Goal: Information Seeking & Learning: Learn about a topic

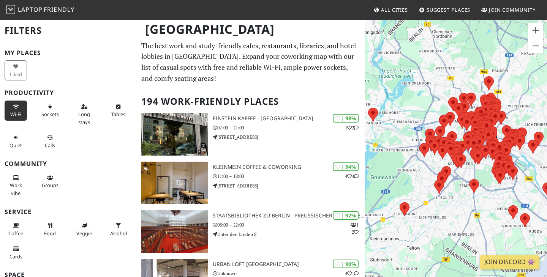
click at [20, 112] on span "Wi-Fi" at bounding box center [15, 114] width 11 height 7
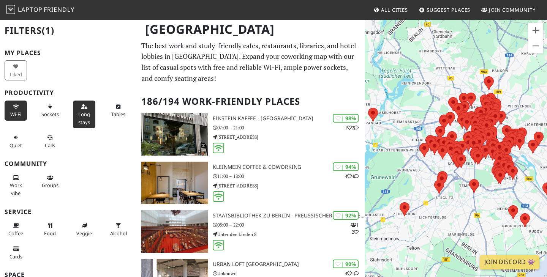
click at [84, 108] on icon at bounding box center [84, 107] width 6 height 5
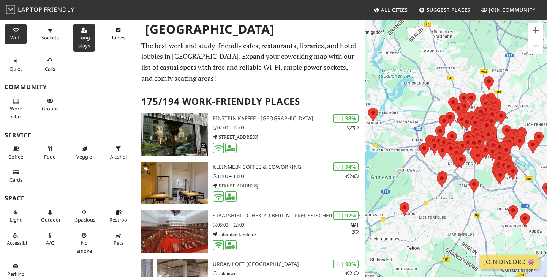
scroll to position [81, 0]
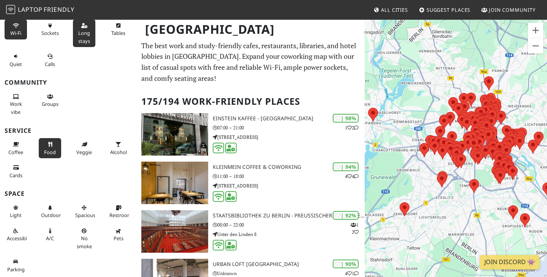
click at [49, 144] on icon at bounding box center [50, 144] width 6 height 5
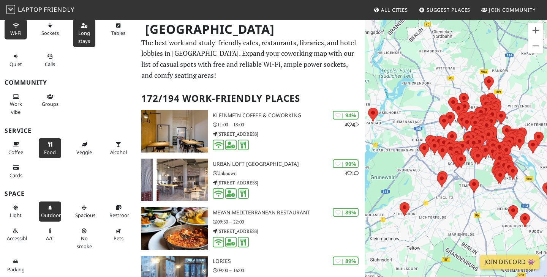
scroll to position [0, 0]
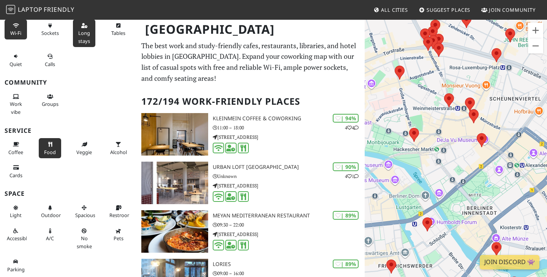
drag, startPoint x: 436, startPoint y: 84, endPoint x: 457, endPoint y: 155, distance: 73.7
click at [457, 155] on div at bounding box center [456, 157] width 182 height 277
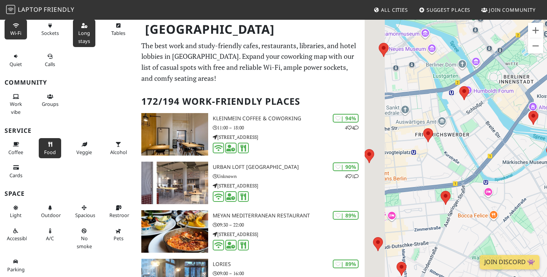
drag, startPoint x: 455, startPoint y: 146, endPoint x: 501, endPoint y: 154, distance: 46.7
click at [501, 154] on div at bounding box center [456, 157] width 182 height 277
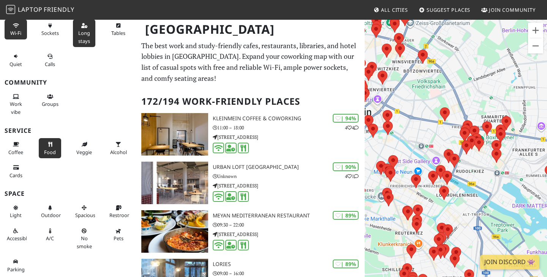
drag, startPoint x: 475, startPoint y: 177, endPoint x: 375, endPoint y: 151, distance: 102.8
click at [375, 151] on div at bounding box center [456, 157] width 182 height 277
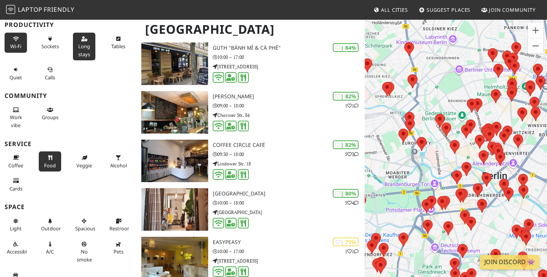
scroll to position [65, 0]
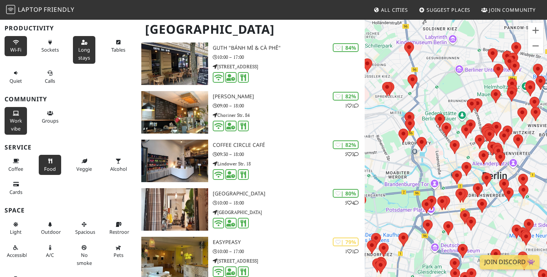
click at [19, 120] on span "Work vibe" at bounding box center [16, 124] width 12 height 14
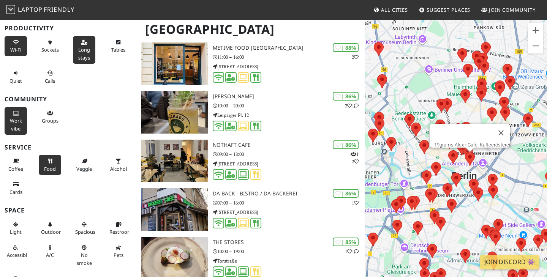
click at [465, 152] on area at bounding box center [465, 152] width 0 height 0
click at [469, 142] on link "19grams Alex - Café, Kaffeerösterei" at bounding box center [472, 145] width 76 height 6
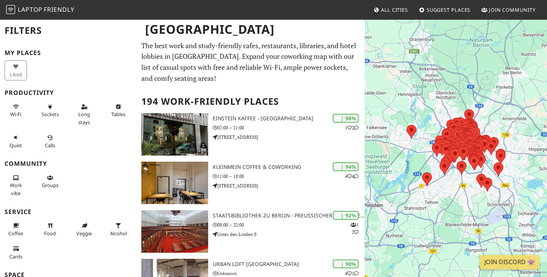
scroll to position [460, 0]
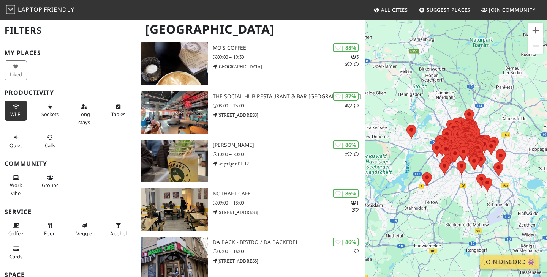
click at [20, 111] on button "Wi-Fi" at bounding box center [16, 111] width 22 height 20
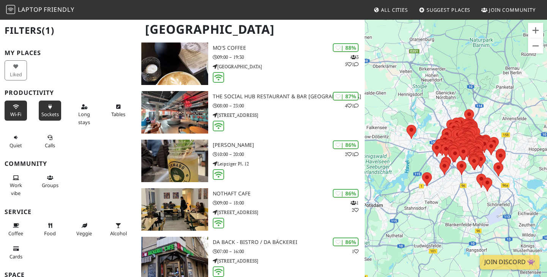
click at [55, 114] on span "Sockets" at bounding box center [49, 114] width 17 height 7
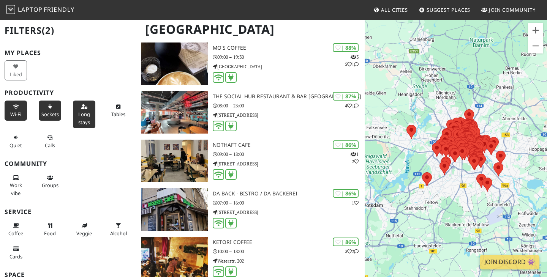
click at [85, 119] on span "Long stays" at bounding box center [84, 118] width 12 height 14
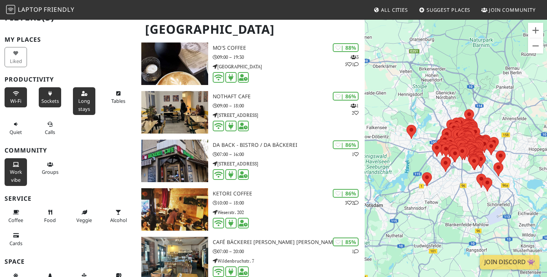
scroll to position [14, 0]
click at [9, 178] on button "Work vibe" at bounding box center [16, 172] width 22 height 28
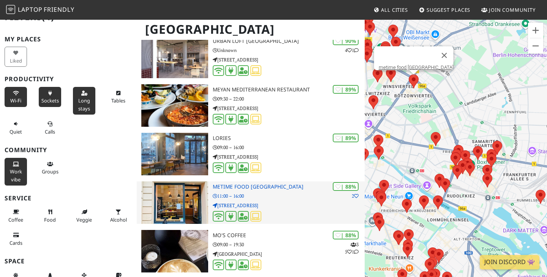
scroll to position [468, 0]
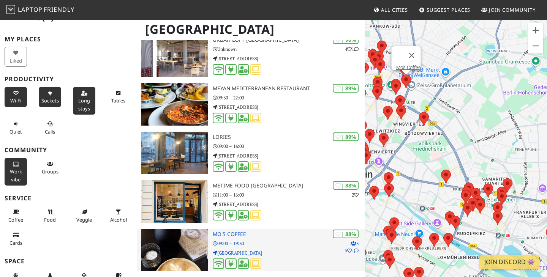
click at [275, 235] on h3 "Mo's Coffee" at bounding box center [289, 234] width 152 height 6
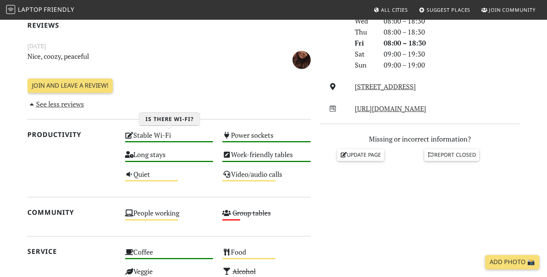
scroll to position [251, 0]
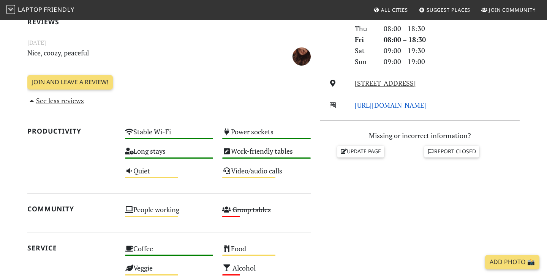
click at [373, 103] on link "http://www.moscoffee.de/" at bounding box center [390, 105] width 71 height 9
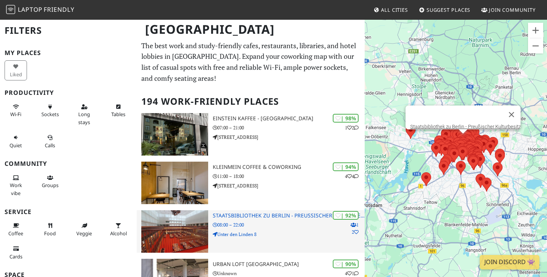
click at [256, 219] on h3 "Staatsbibliothek zu Berlin - Preußischer Kulturbesitz" at bounding box center [289, 216] width 152 height 6
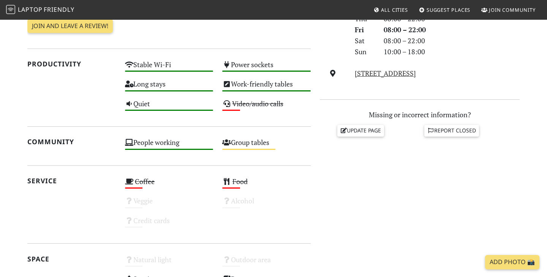
scroll to position [246, 0]
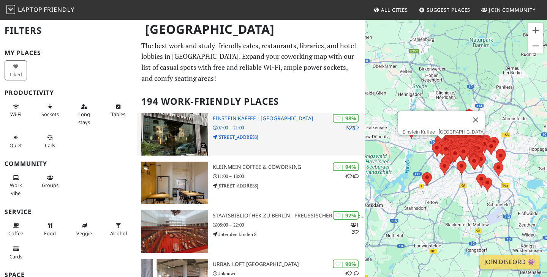
click at [258, 125] on p "07:00 – 21:00" at bounding box center [289, 127] width 152 height 7
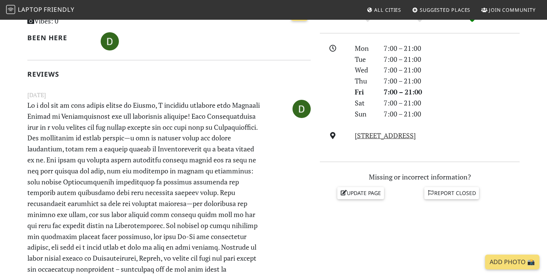
scroll to position [201, 0]
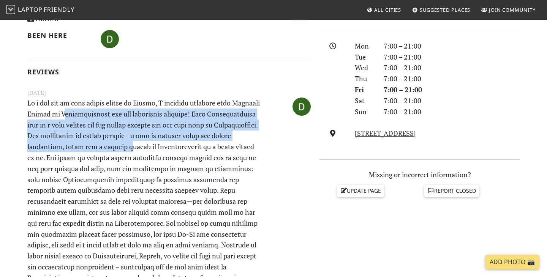
drag, startPoint x: 86, startPoint y: 117, endPoint x: 160, endPoint y: 149, distance: 80.2
click at [160, 149] on font at bounding box center [144, 212] width 234 height 228
drag, startPoint x: 160, startPoint y: 149, endPoint x: 114, endPoint y: 117, distance: 55.4
click at [114, 117] on font at bounding box center [144, 212] width 234 height 228
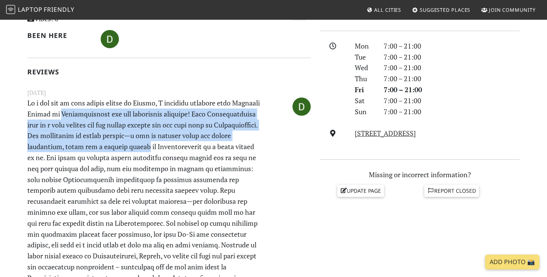
click at [114, 117] on font at bounding box center [144, 212] width 234 height 228
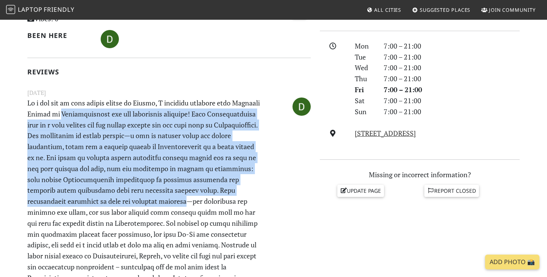
drag, startPoint x: 114, startPoint y: 117, endPoint x: 172, endPoint y: 202, distance: 103.1
click at [172, 202] on font at bounding box center [144, 212] width 234 height 228
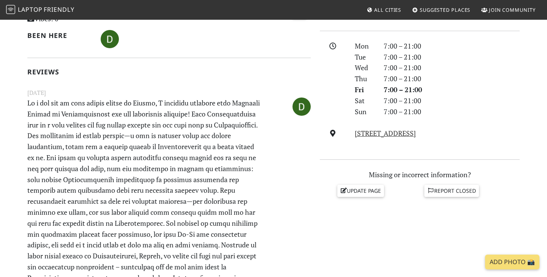
click at [172, 203] on font at bounding box center [144, 212] width 234 height 228
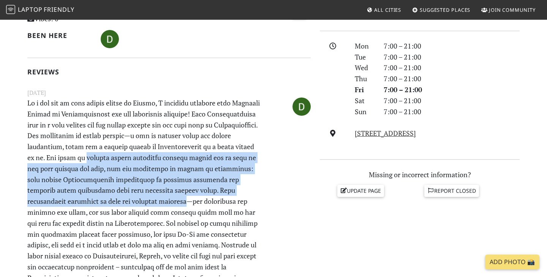
drag, startPoint x: 172, startPoint y: 203, endPoint x: 133, endPoint y: 157, distance: 60.3
click at [133, 157] on font at bounding box center [144, 212] width 234 height 228
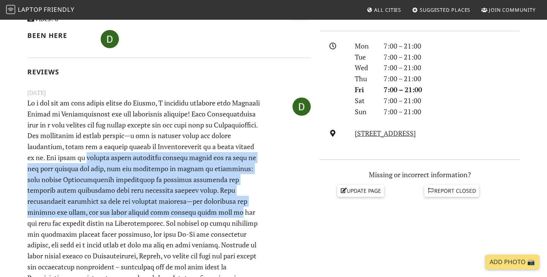
drag, startPoint x: 133, startPoint y: 157, endPoint x: 227, endPoint y: 208, distance: 106.9
click at [227, 208] on font at bounding box center [144, 212] width 234 height 228
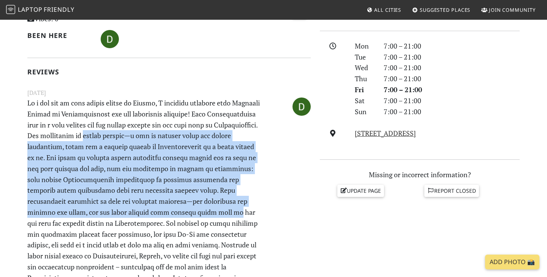
drag, startPoint x: 227, startPoint y: 208, endPoint x: 149, endPoint y: 139, distance: 104.7
click at [149, 139] on font at bounding box center [144, 212] width 234 height 228
drag, startPoint x: 149, startPoint y: 139, endPoint x: 228, endPoint y: 209, distance: 106.6
click at [228, 209] on font at bounding box center [144, 212] width 234 height 228
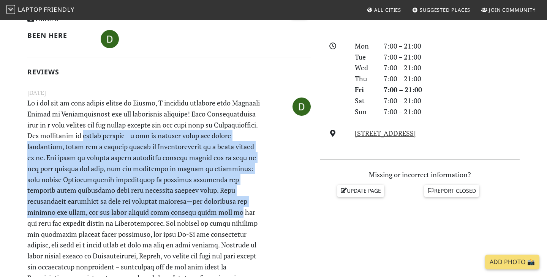
click at [228, 209] on font at bounding box center [144, 212] width 234 height 228
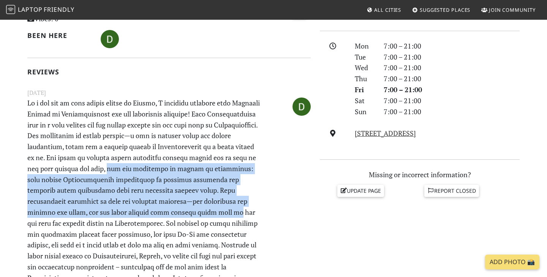
drag, startPoint x: 228, startPoint y: 209, endPoint x: 151, endPoint y: 166, distance: 88.6
click at [151, 166] on font at bounding box center [144, 212] width 234 height 228
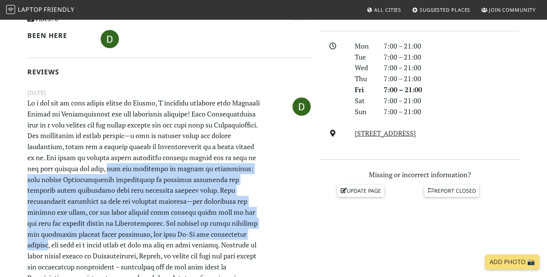
drag, startPoint x: 151, startPoint y: 166, endPoint x: 233, endPoint y: 231, distance: 104.6
click at [233, 231] on font at bounding box center [144, 212] width 234 height 228
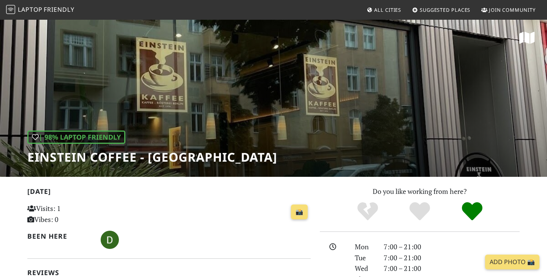
scroll to position [0, 0]
click at [162, 159] on font "Einstein Coffee - Charlottenburg" at bounding box center [152, 157] width 250 height 16
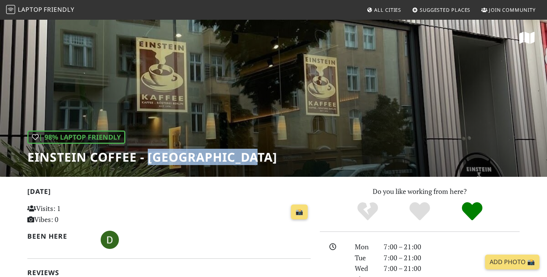
click at [162, 159] on font "Einstein Coffee - Charlottenburg" at bounding box center [152, 157] width 250 height 16
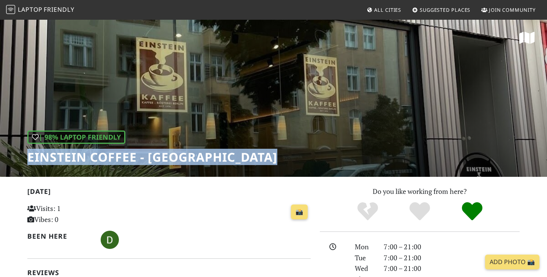
click at [162, 159] on font "Einstein Coffee - Charlottenburg" at bounding box center [152, 157] width 250 height 16
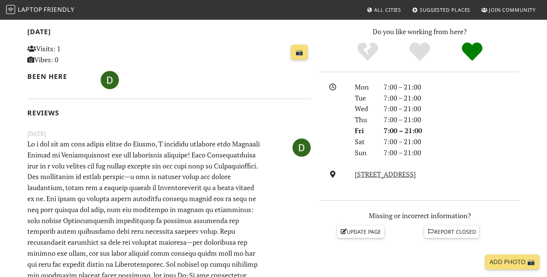
scroll to position [161, 0]
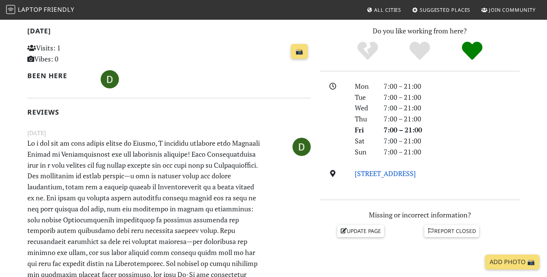
click at [398, 174] on font "Kantstrasse 126, 10625, Berlin" at bounding box center [385, 173] width 61 height 9
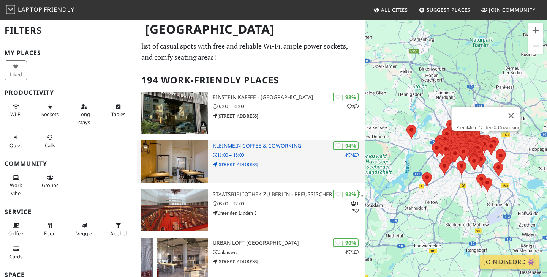
scroll to position [23, 0]
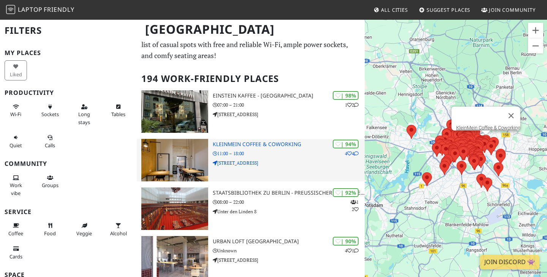
click at [266, 158] on div "| 94% 4 4 KleinMein Coffee & Coworking 11:00 – 18:00 Waldeyerstraße 9" at bounding box center [289, 160] width 152 height 43
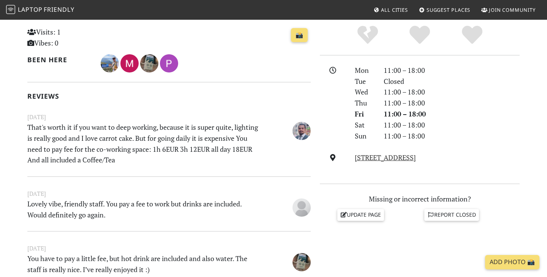
scroll to position [177, 0]
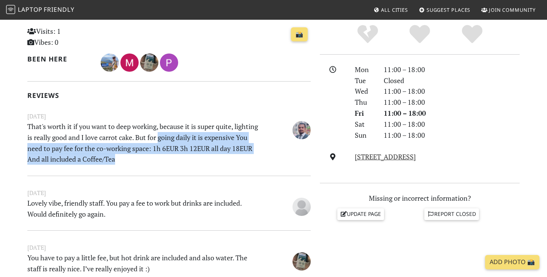
drag, startPoint x: 161, startPoint y: 139, endPoint x: 119, endPoint y: 163, distance: 48.4
click at [119, 163] on p "That's worth it if you want to deep working, because it is super quite, lightin…" at bounding box center [145, 143] width 244 height 44
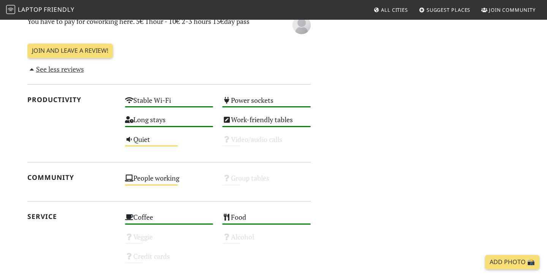
scroll to position [481, 0]
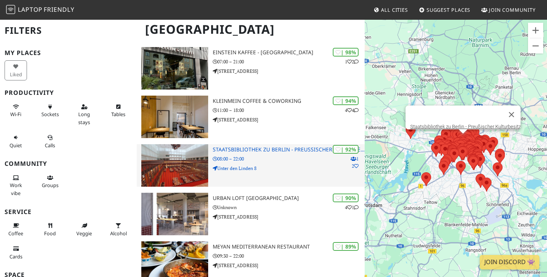
scroll to position [68, 0]
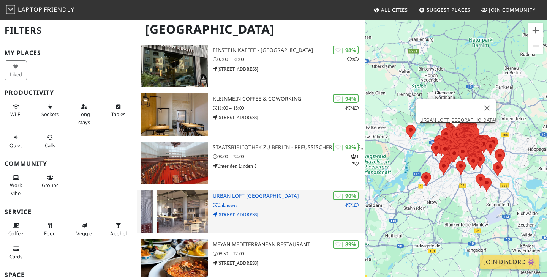
click at [257, 200] on div "| 90% 4 1 URBAN LOFT Berlin Unknown Heidestraße 43" at bounding box center [289, 212] width 152 height 43
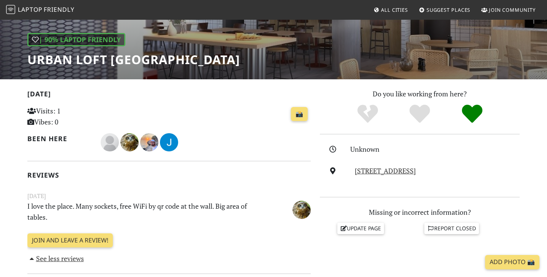
scroll to position [105, 0]
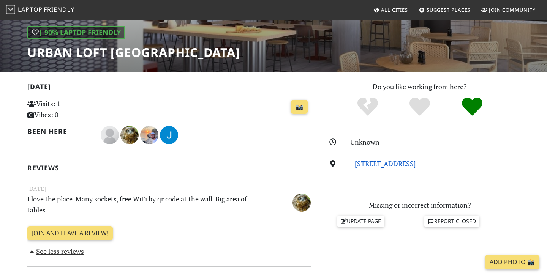
click at [398, 161] on link "[STREET_ADDRESS]" at bounding box center [385, 163] width 61 height 9
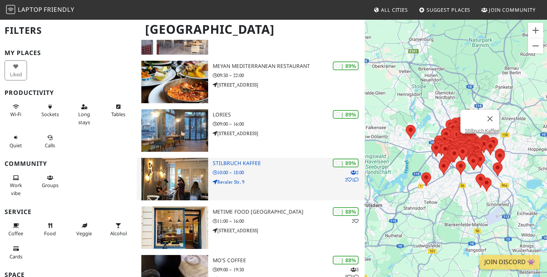
scroll to position [248, 0]
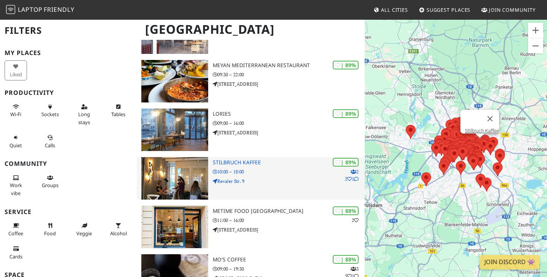
click at [268, 175] on p "10:00 – 18:00" at bounding box center [289, 171] width 152 height 7
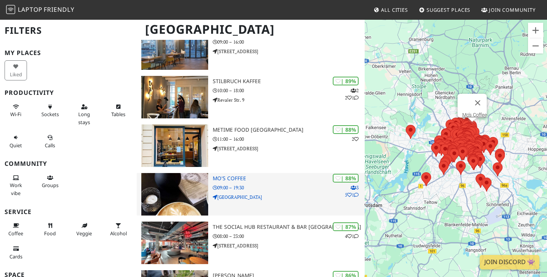
scroll to position [331, 0]
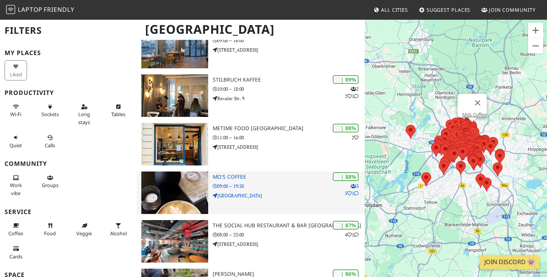
click at [267, 192] on p "Stargarder Straße" at bounding box center [289, 195] width 152 height 7
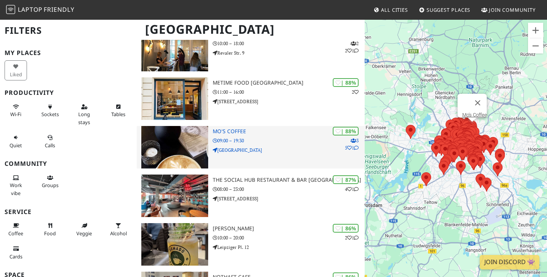
scroll to position [380, 0]
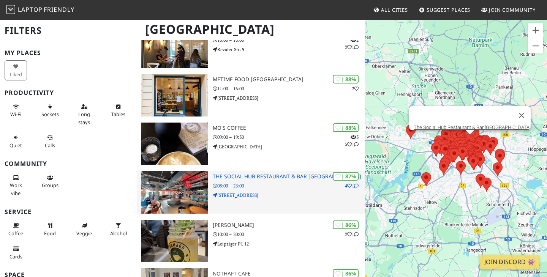
click at [267, 186] on p "08:00 – 23:00" at bounding box center [289, 185] width 152 height 7
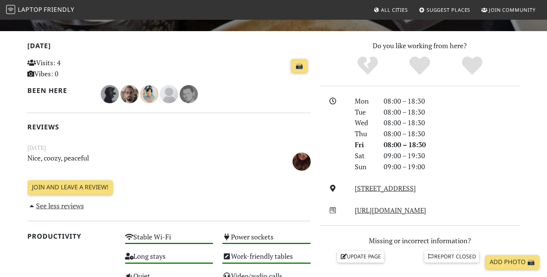
scroll to position [166, 0]
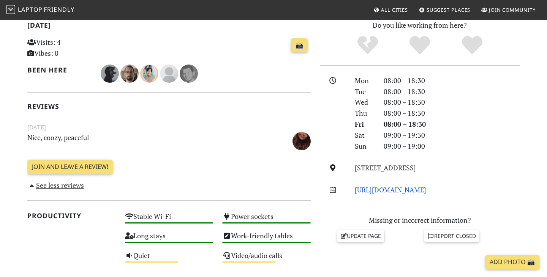
click at [386, 192] on link "[URL][DOMAIN_NAME]" at bounding box center [390, 189] width 71 height 9
click at [403, 170] on link "[STREET_ADDRESS]" at bounding box center [385, 167] width 61 height 9
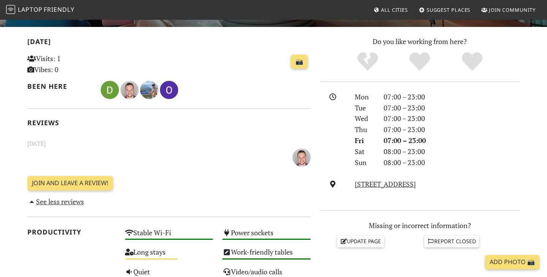
scroll to position [157, 0]
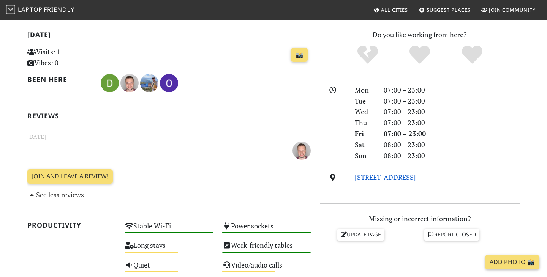
click at [416, 179] on link "[STREET_ADDRESS]" at bounding box center [385, 177] width 61 height 9
